Goal: Obtain resource: Download file/media

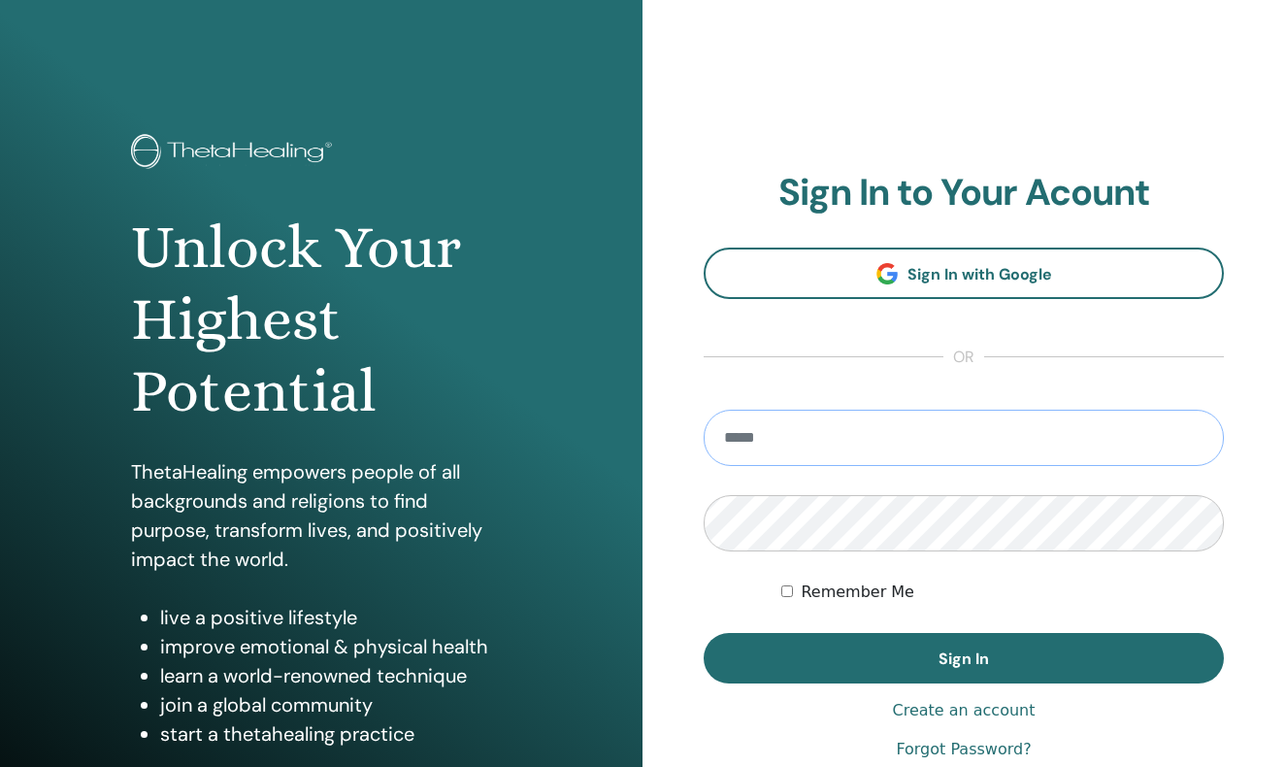
type input "**********"
click at [964, 658] on button "Sign In" at bounding box center [964, 658] width 520 height 50
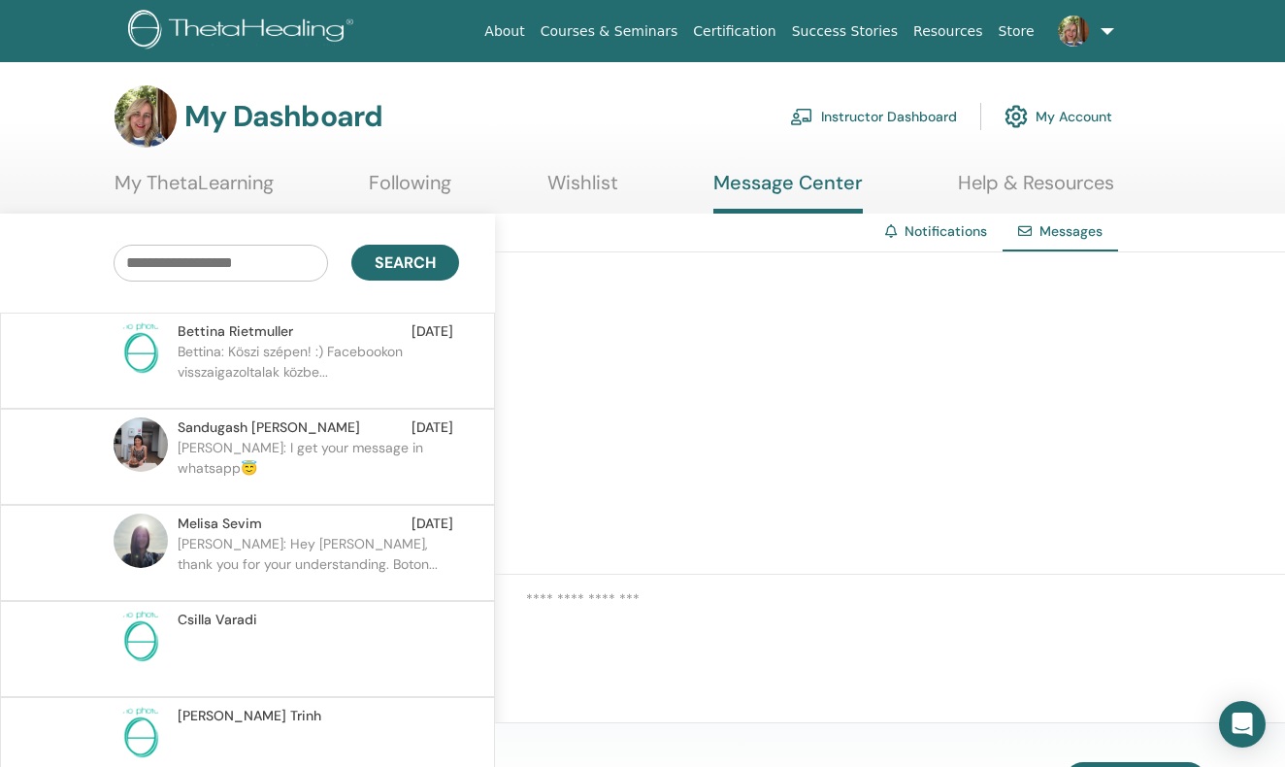
click at [923, 104] on link "Instructor Dashboard" at bounding box center [873, 116] width 167 height 43
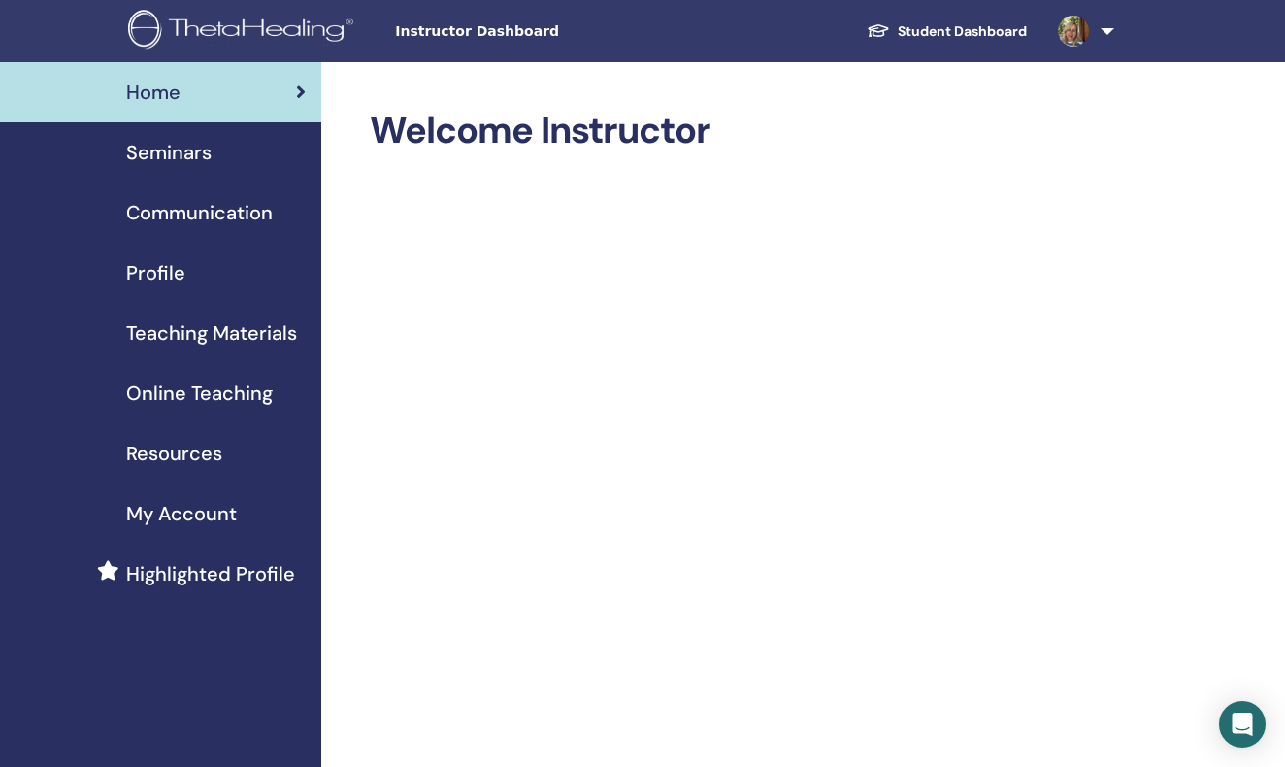
click at [226, 319] on span "Teaching Materials" at bounding box center [211, 332] width 171 height 29
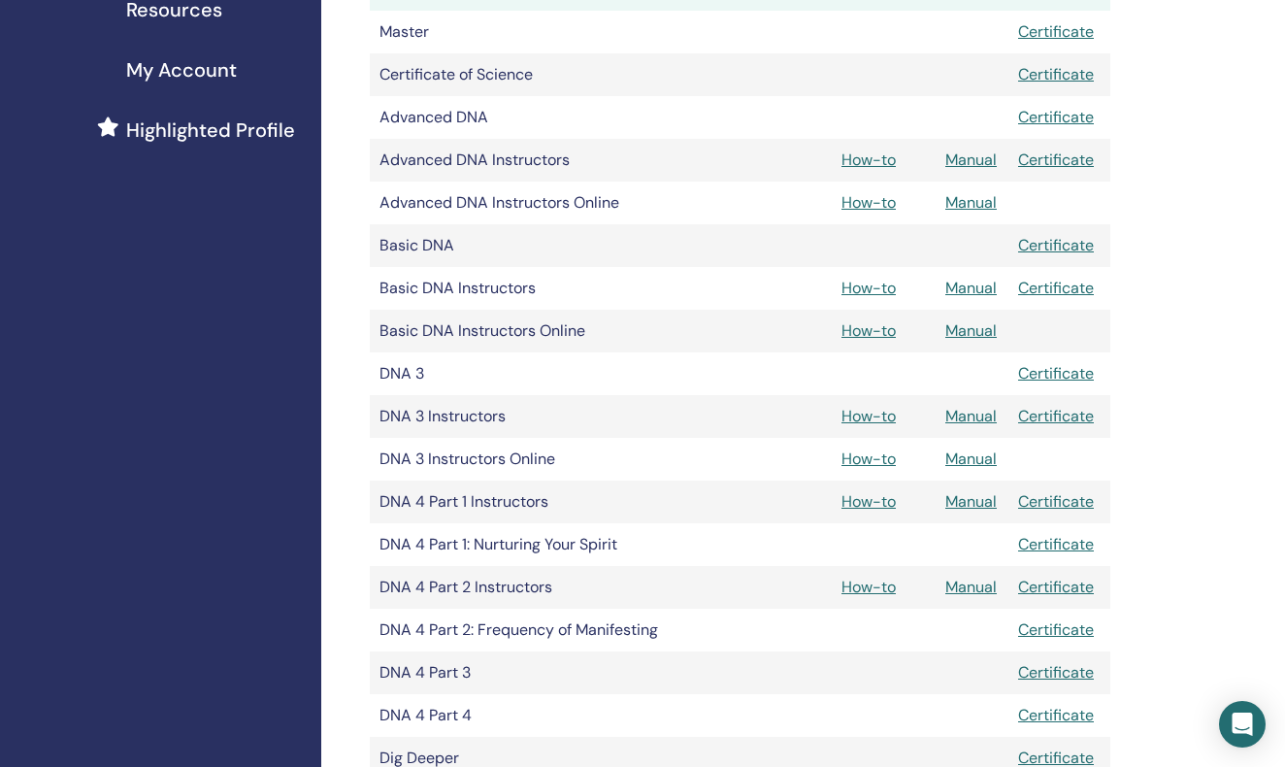
scroll to position [472, 0]
click at [969, 286] on link "Manual" at bounding box center [970, 289] width 51 height 20
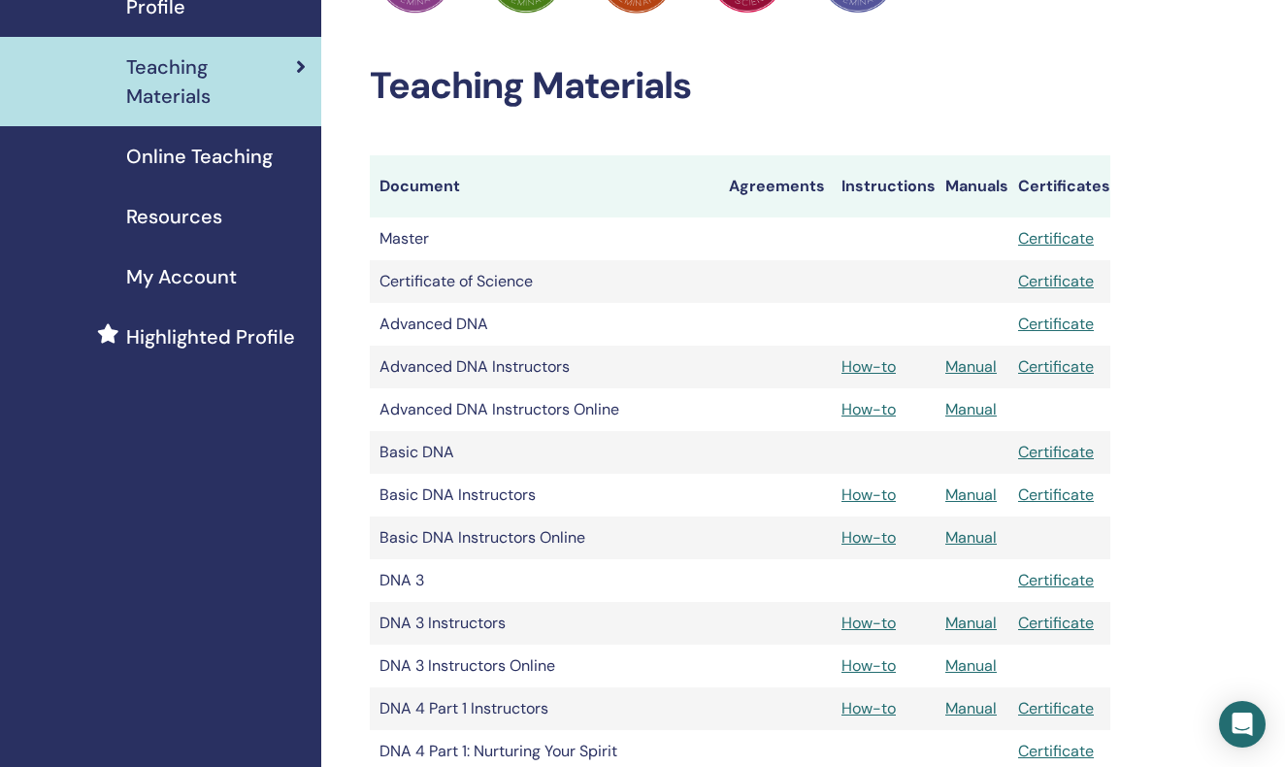
scroll to position [277, 0]
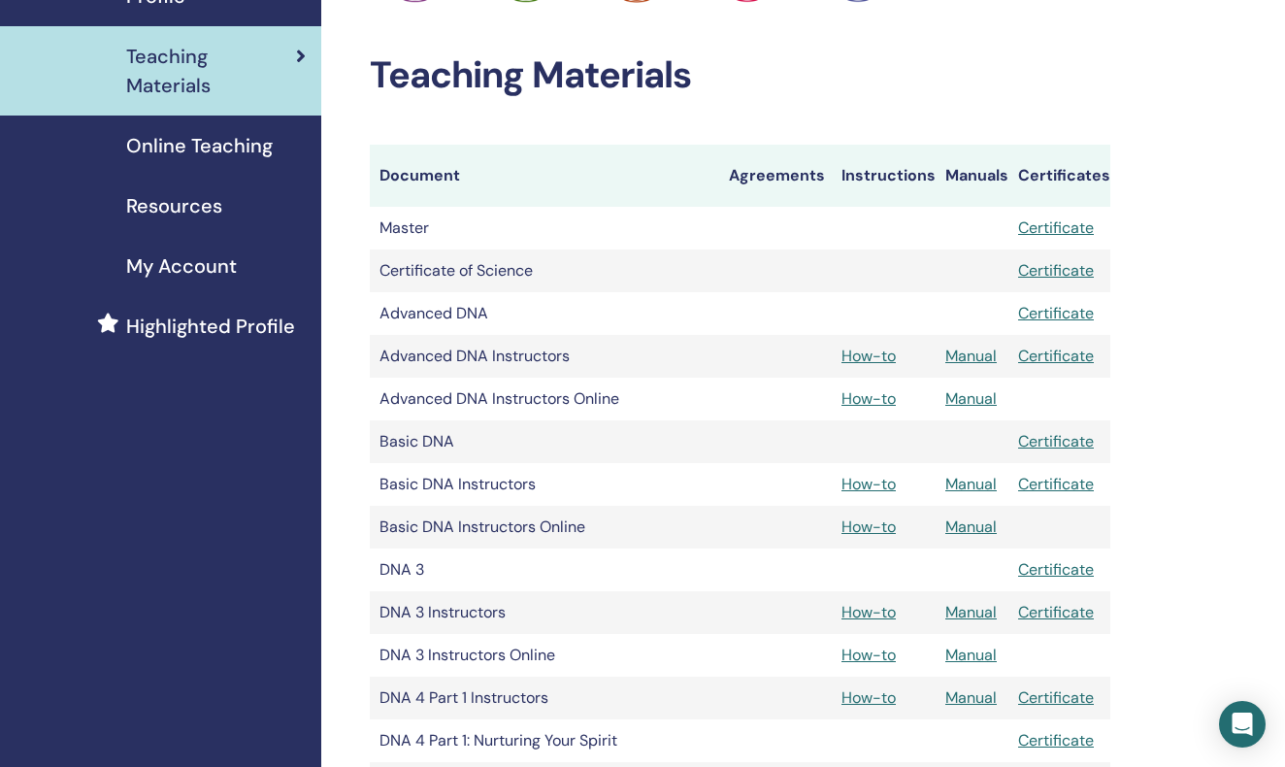
click at [973, 356] on link "Manual" at bounding box center [970, 355] width 51 height 20
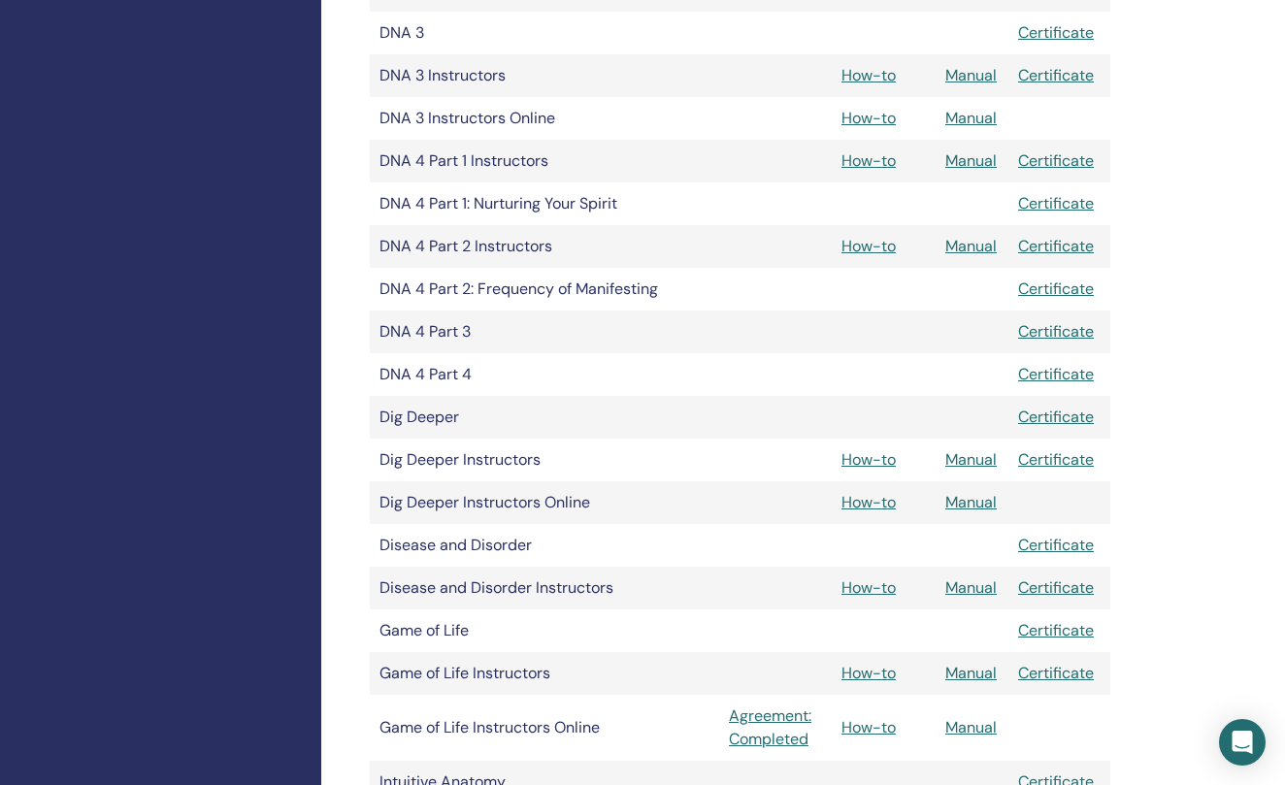
scroll to position [818, 0]
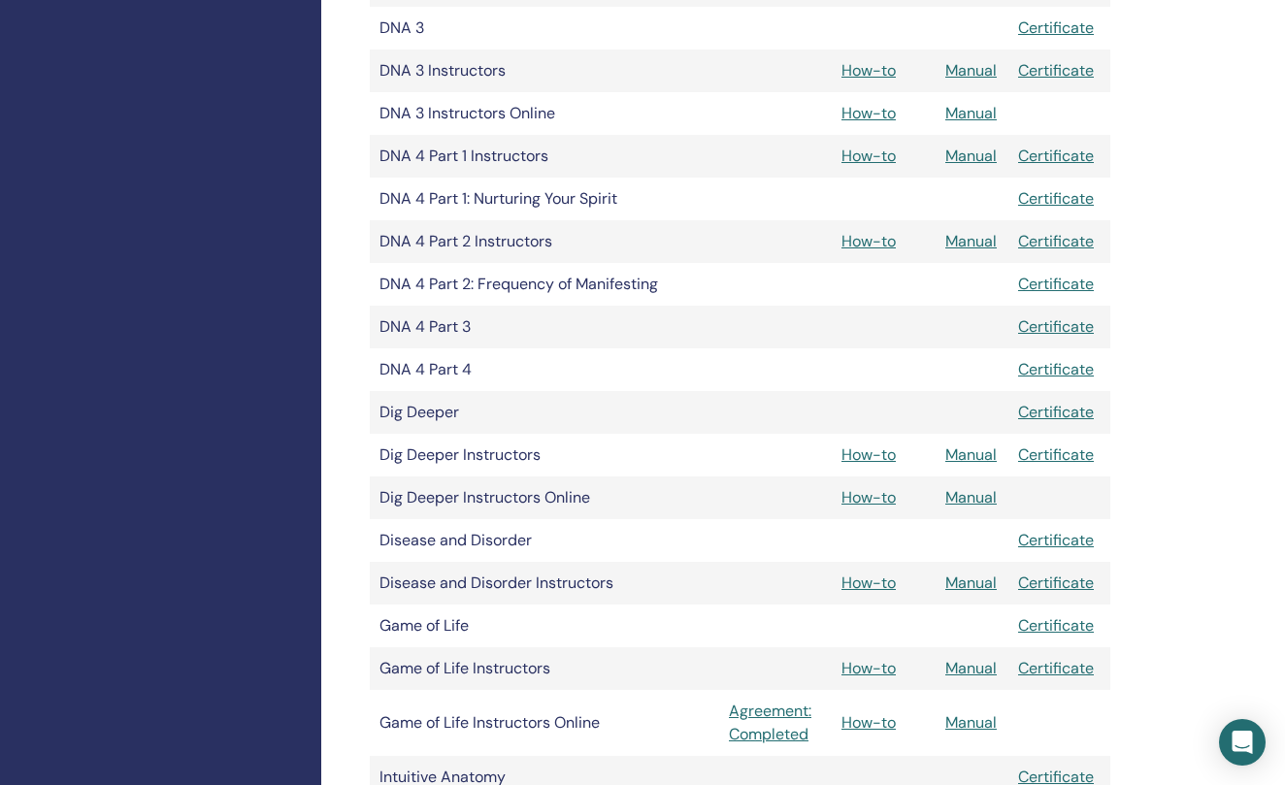
click at [968, 450] on link "Manual" at bounding box center [970, 454] width 51 height 20
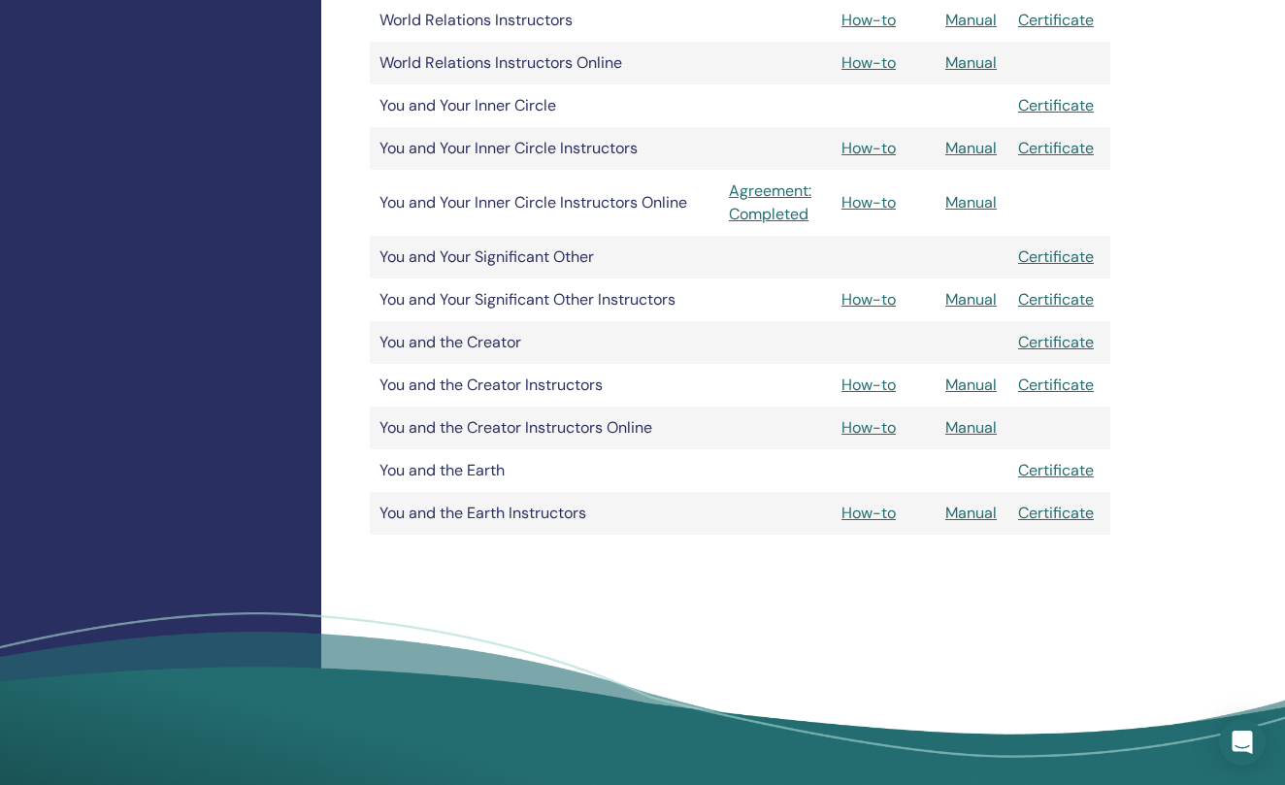
scroll to position [2579, 0]
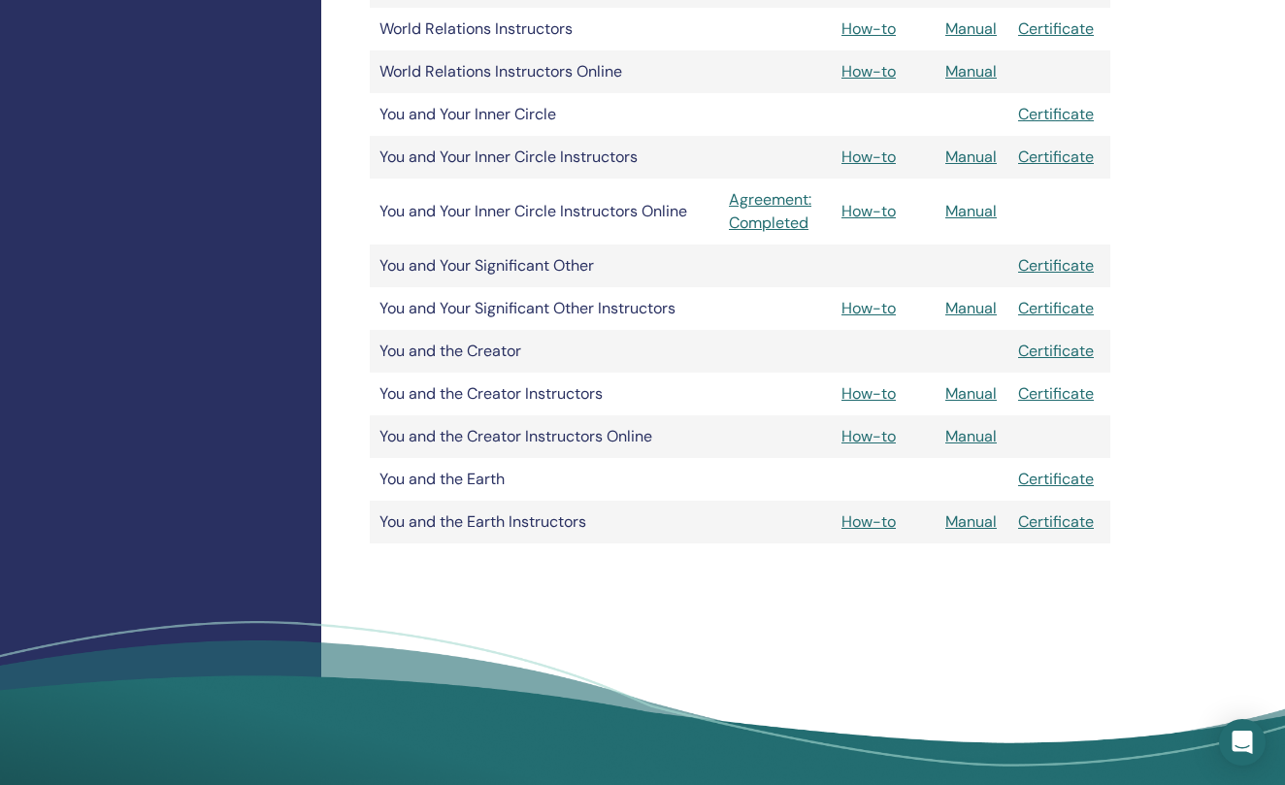
click at [981, 391] on link "Manual" at bounding box center [970, 393] width 51 height 20
